Goal: Task Accomplishment & Management: Use online tool/utility

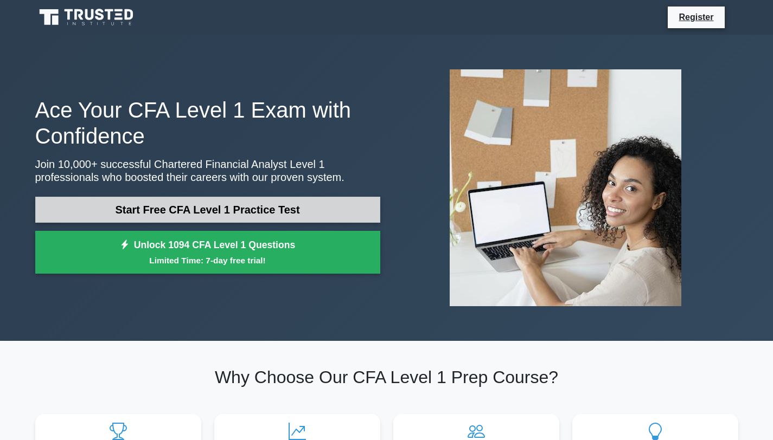
click at [226, 210] on link "Start Free CFA Level 1 Practice Test" at bounding box center [207, 210] width 345 height 26
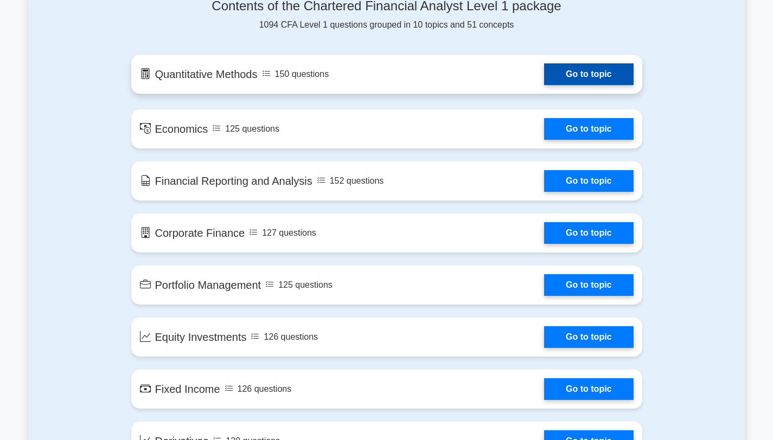
scroll to position [356, 0]
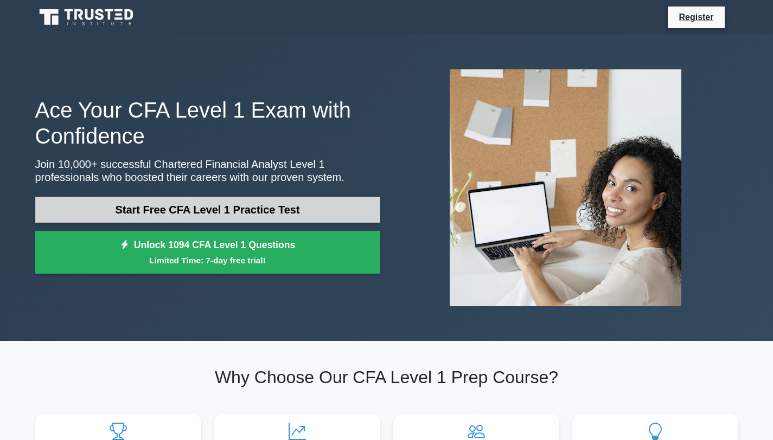
click at [206, 212] on link "Start Free CFA Level 1 Practice Test" at bounding box center [207, 210] width 345 height 26
